Goal: Information Seeking & Learning: Learn about a topic

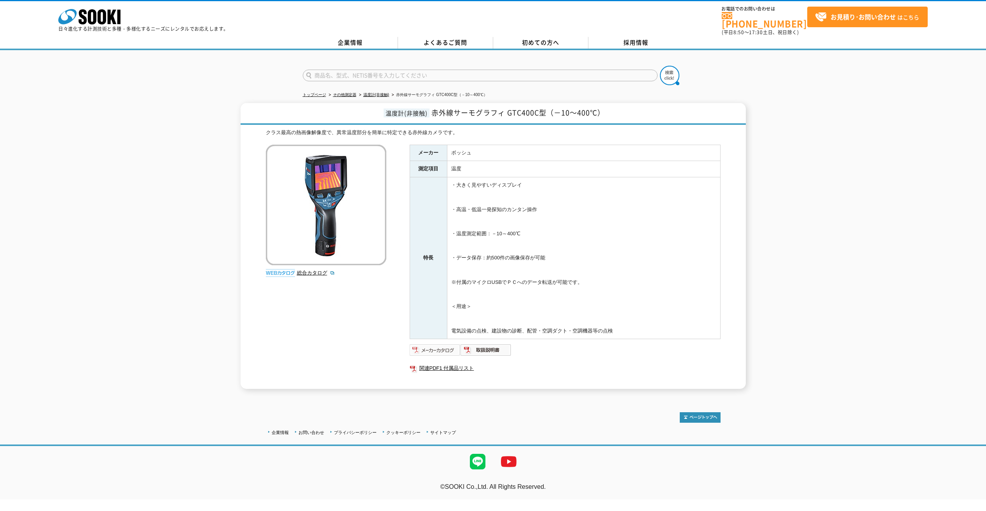
click at [442, 344] on img at bounding box center [435, 350] width 51 height 12
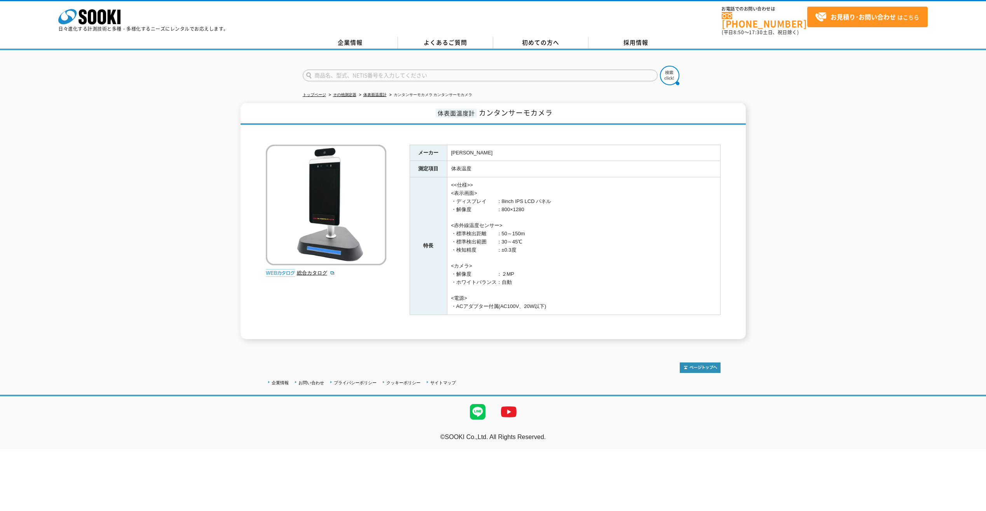
drag, startPoint x: 0, startPoint y: 0, endPoint x: 547, endPoint y: 310, distance: 628.8
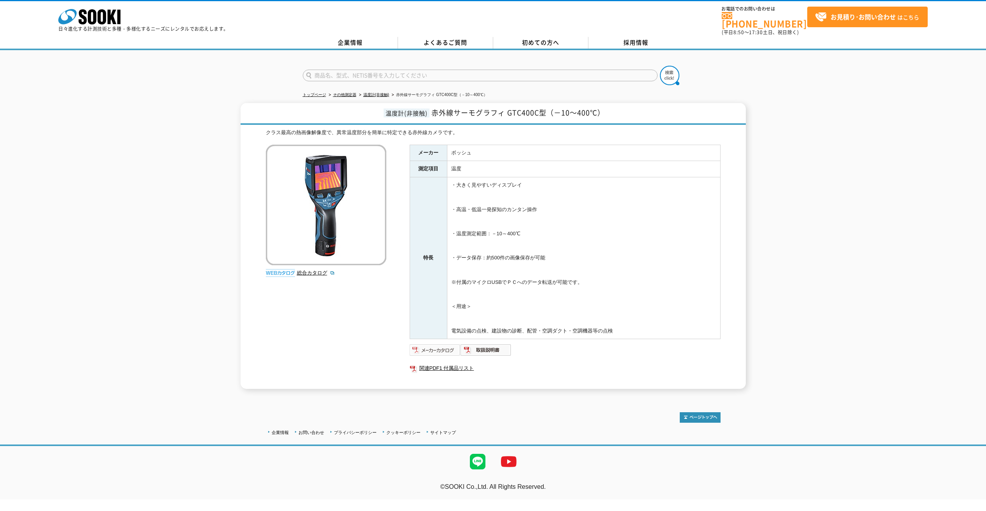
click at [440, 346] on img at bounding box center [435, 350] width 51 height 12
